Goal: Navigation & Orientation: Find specific page/section

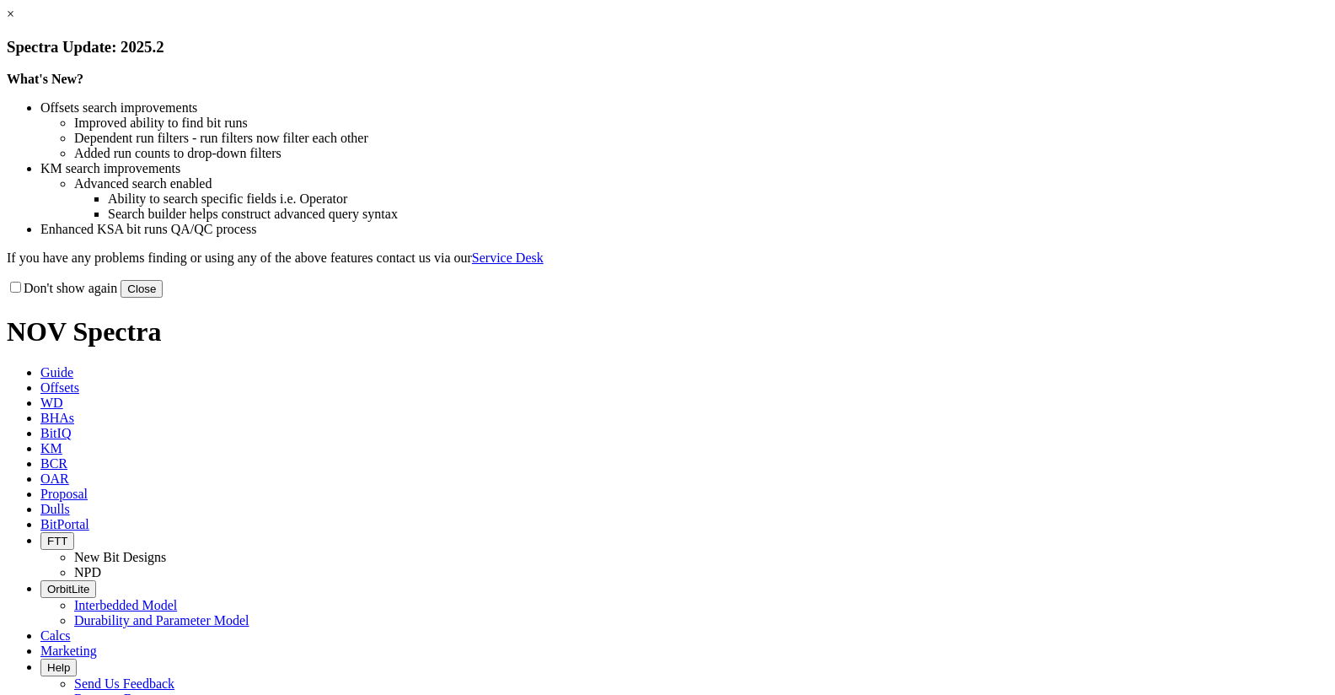
click at [14, 21] on link "×" at bounding box center [11, 14] width 8 height 14
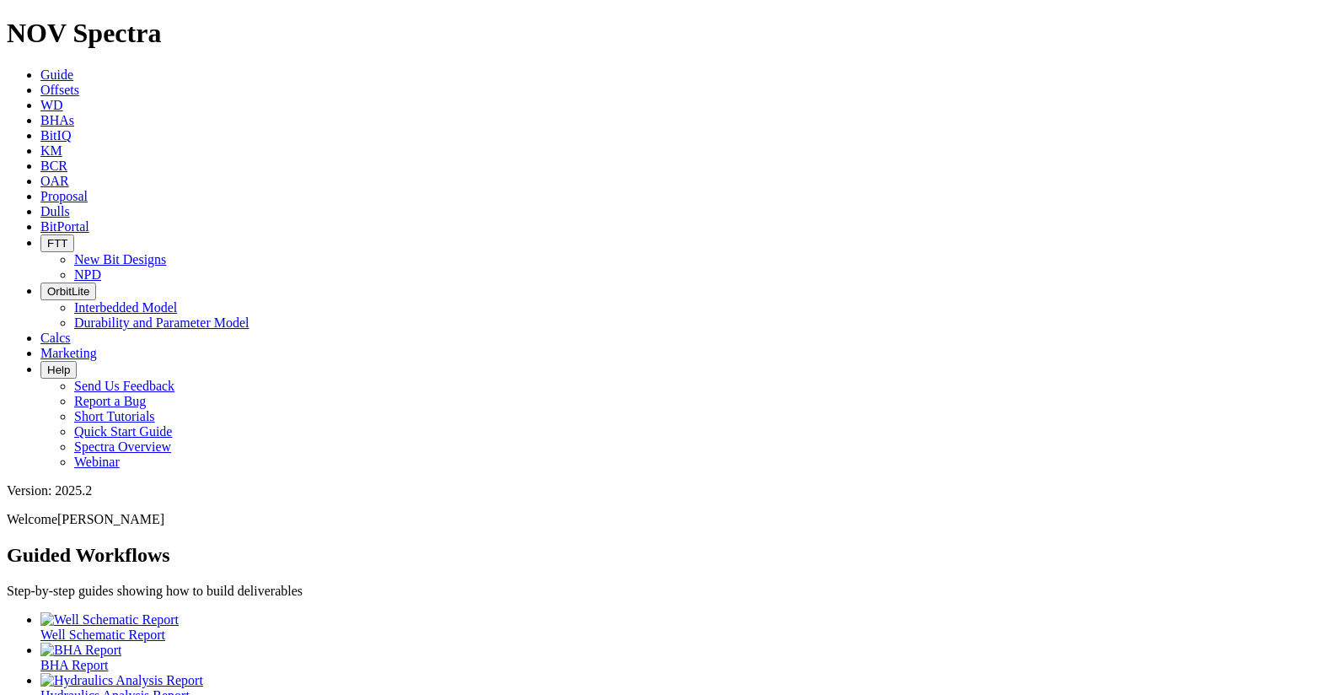
click at [40, 219] on icon at bounding box center [40, 226] width 0 height 14
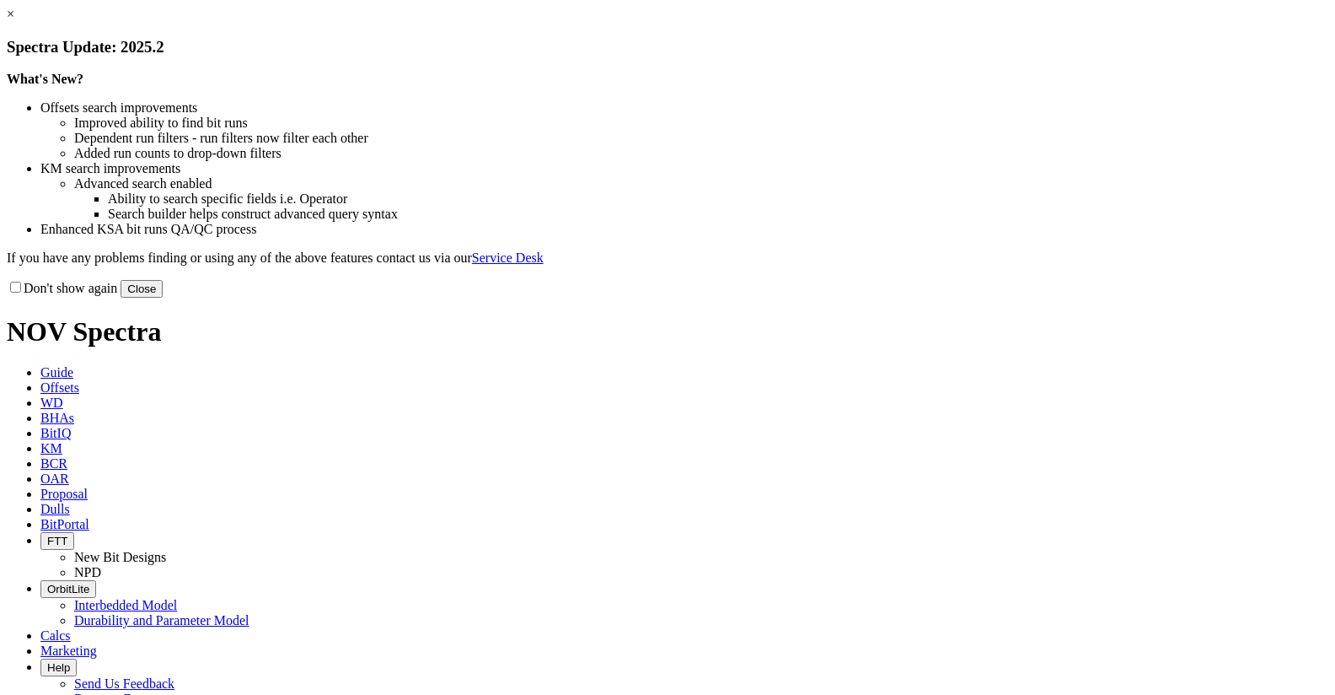
click at [14, 21] on link "×" at bounding box center [11, 14] width 8 height 14
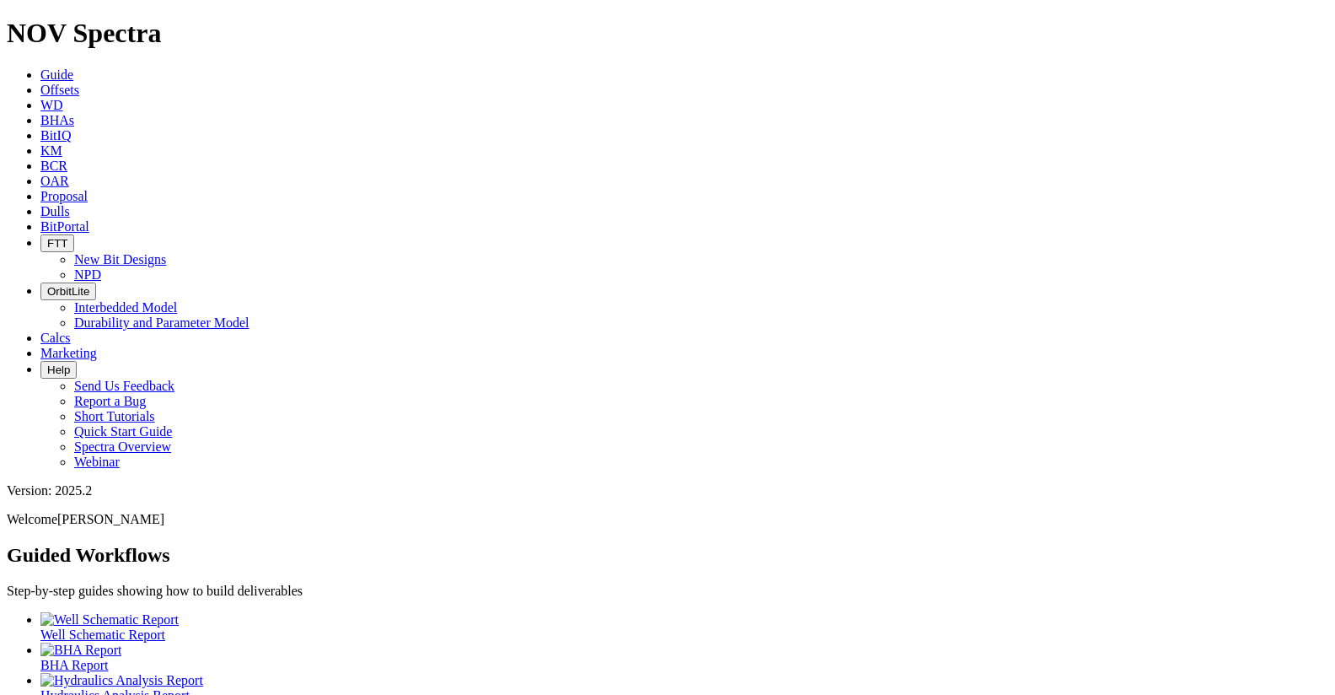
click at [89, 219] on link "BitPortal" at bounding box center [64, 226] width 49 height 14
